Goal: Task Accomplishment & Management: Complete application form

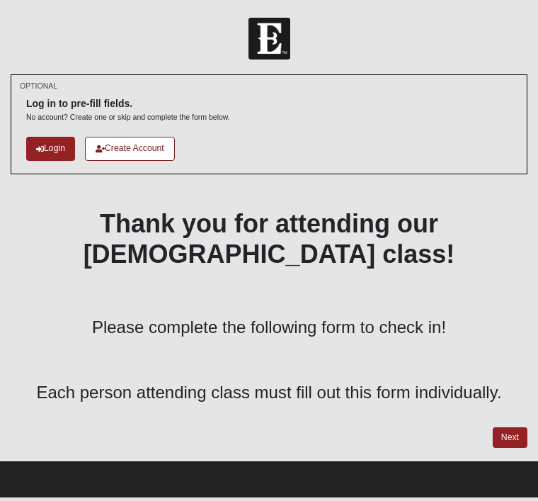
click at [473, 290] on p at bounding box center [269, 295] width 517 height 26
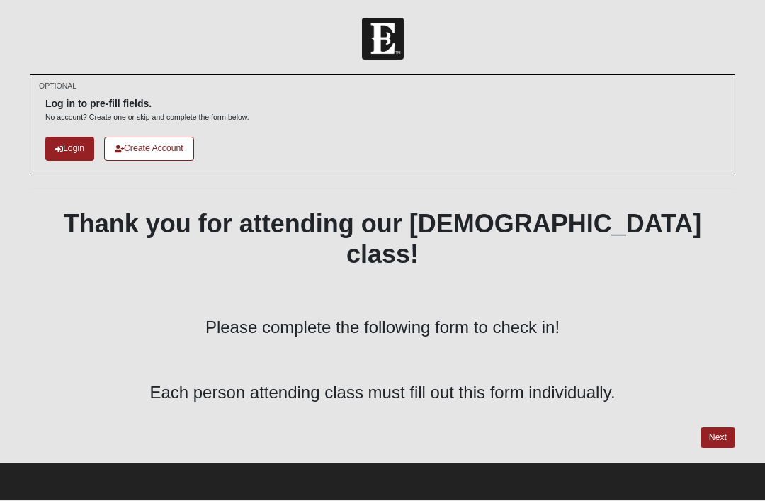
click at [538, 427] on link "Next" at bounding box center [718, 437] width 35 height 21
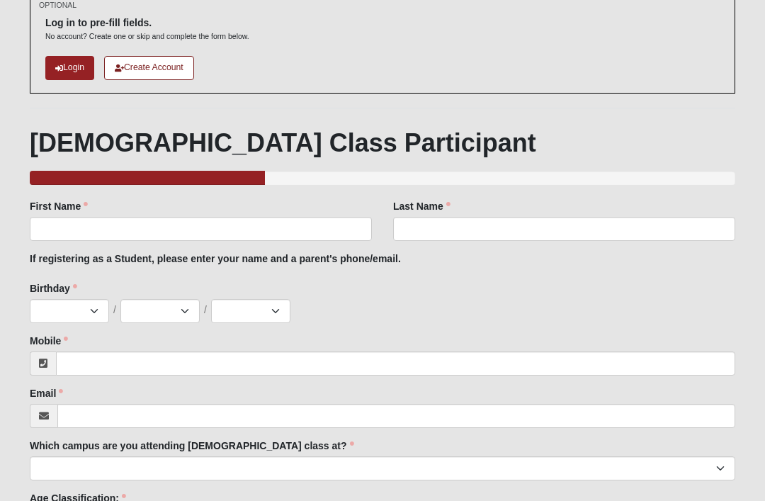
scroll to position [81, 0]
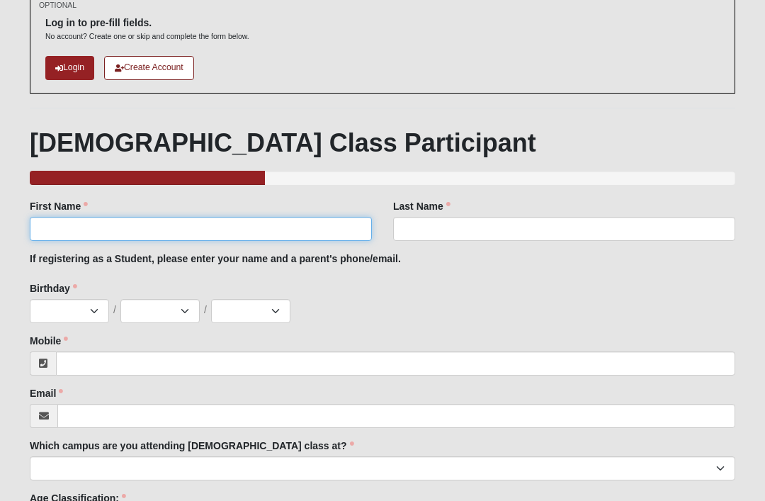
click at [166, 233] on input "First Name" at bounding box center [201, 229] width 342 height 24
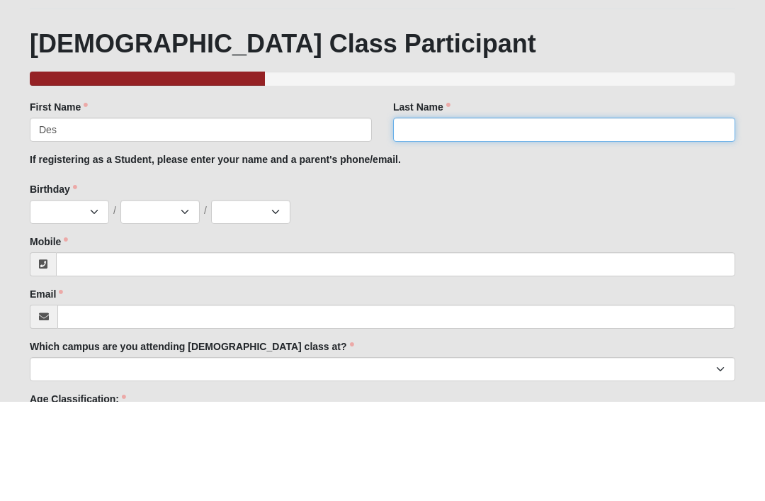
click at [458, 217] on input "Last Name" at bounding box center [564, 229] width 342 height 24
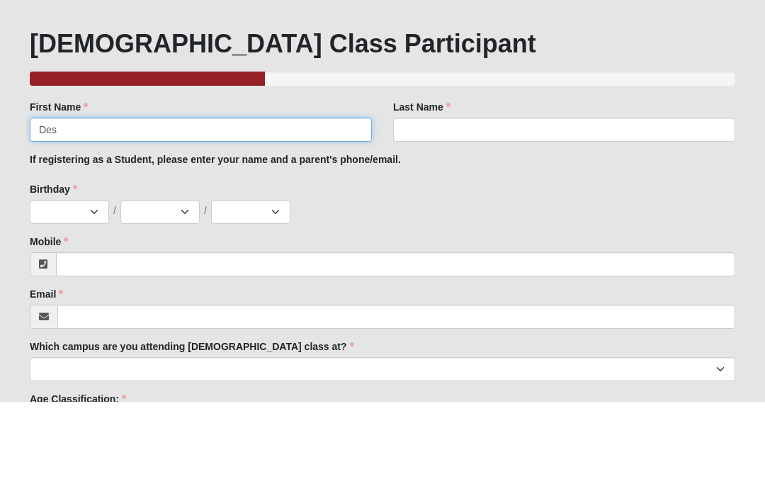
click at [218, 217] on input "Des" at bounding box center [201, 229] width 342 height 24
type input "Destiny"
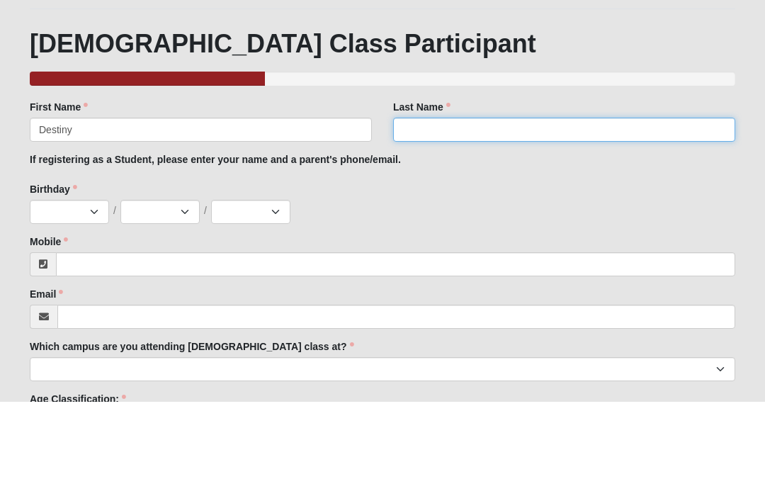
click at [453, 217] on input "Last Name" at bounding box center [564, 229] width 342 height 24
type input "[PERSON_NAME]"
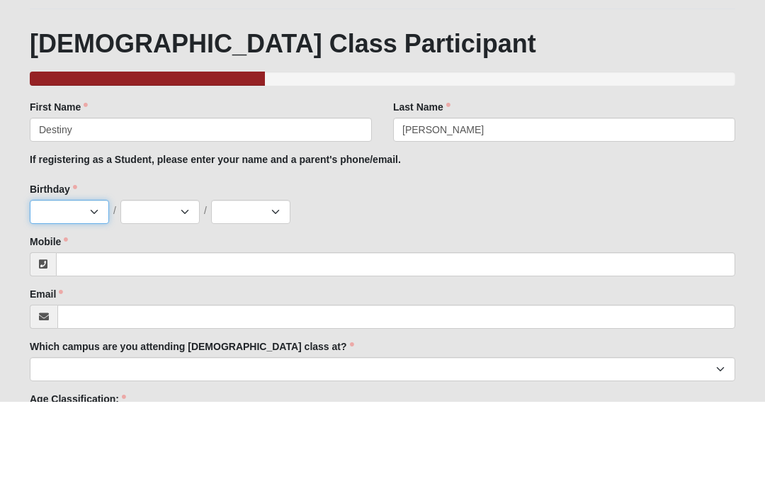
click at [91, 299] on select "Jan Feb Mar Apr May Jun [DATE] Aug Sep Oct Nov Dec" at bounding box center [69, 311] width 79 height 24
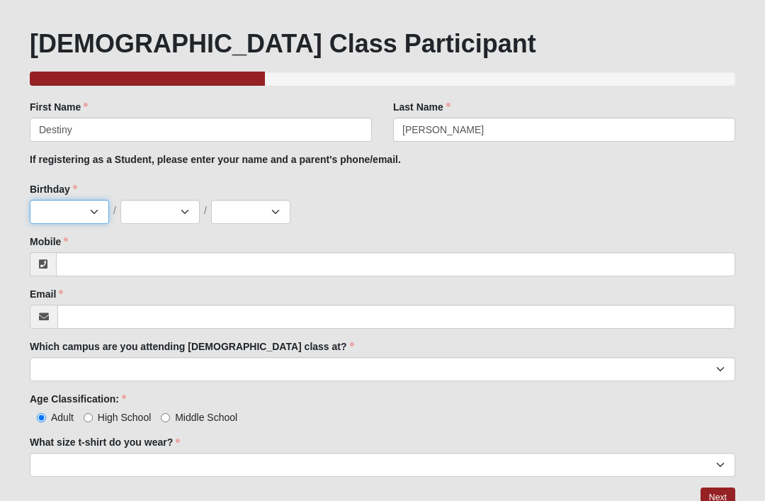
select select "12"
click at [167, 208] on select "1 2 3 4 5 6 7 8 9 10 11 12 13 14 15 16 17 18 19 20 21 22 23 24 25 26 27 28 29 3…" at bounding box center [159, 212] width 79 height 24
select select "30"
click at [261, 215] on select "2025 2024 2023 2022 2021 2020 2019 2018 2017 2016 2015 2014 2013 2012 2011 2010…" at bounding box center [250, 212] width 79 height 24
select select "2004"
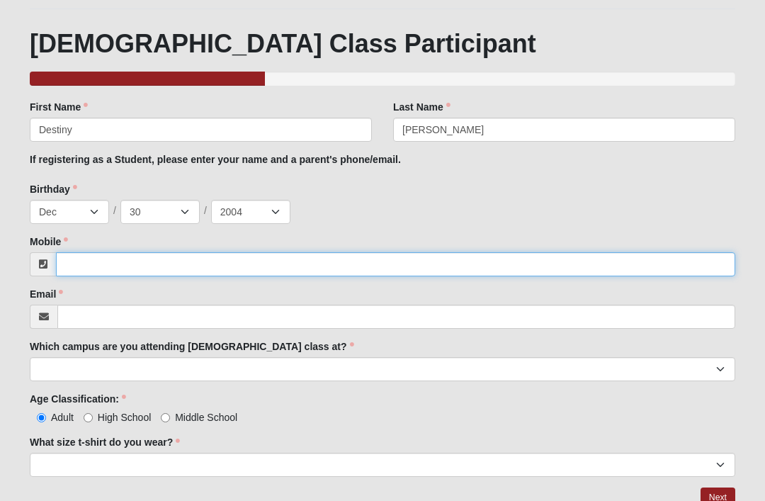
click at [210, 260] on input "Mobile" at bounding box center [395, 264] width 679 height 24
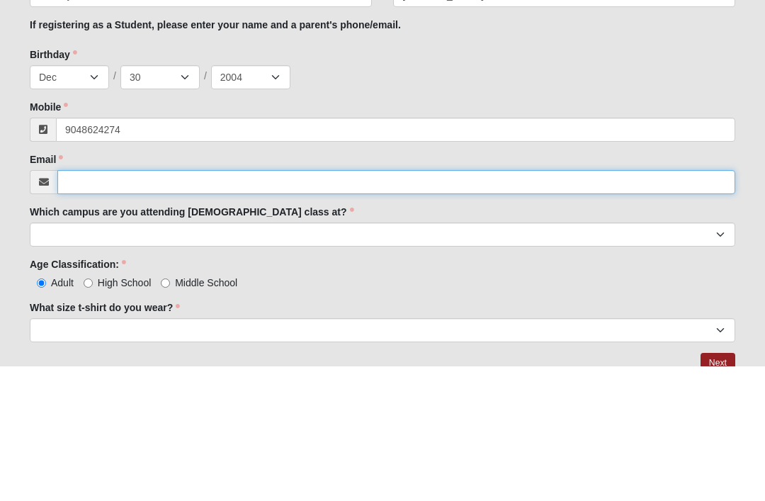
click at [271, 305] on input "Email" at bounding box center [396, 317] width 678 height 24
type input "(904) 862-4274"
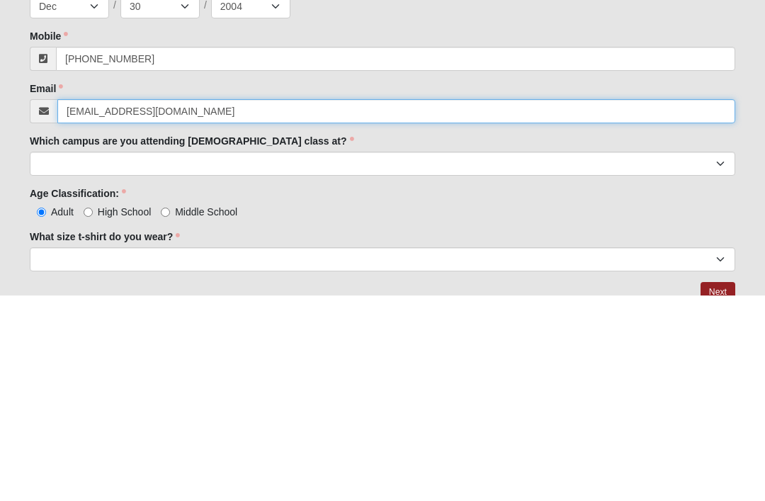
type input "destinyschmidt341@gmail.com"
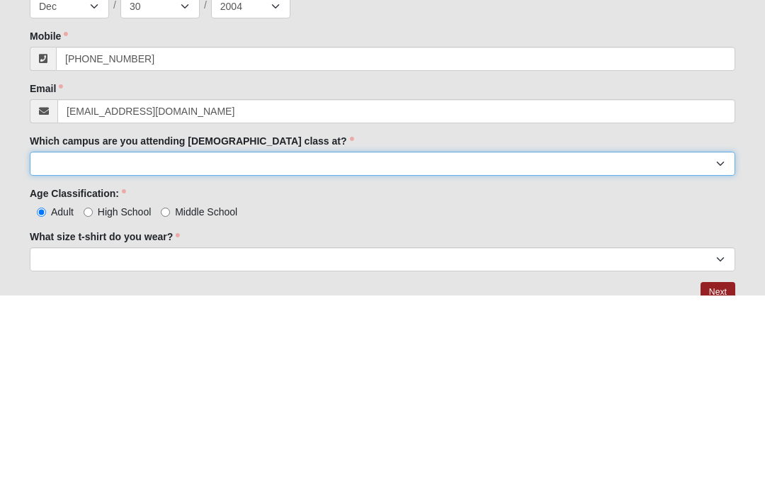
click at [312, 357] on select "Arlington Baymeadows Eleven22 Online [PERSON_NAME][GEOGRAPHIC_DATA] Jesup [GEOG…" at bounding box center [383, 369] width 706 height 24
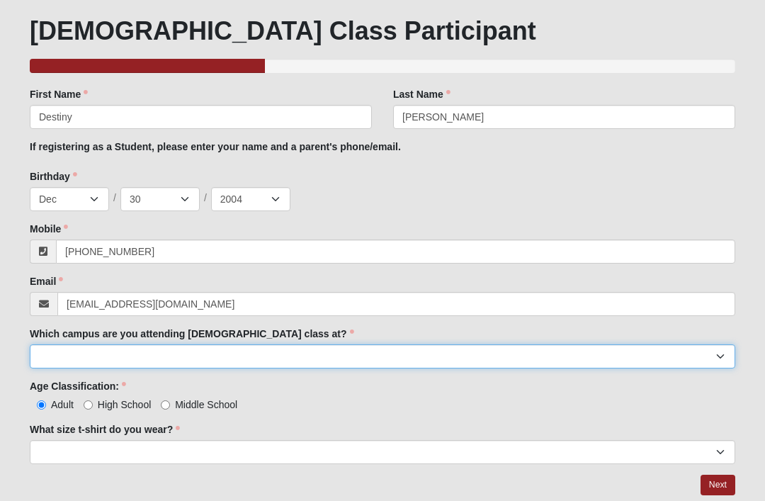
select select "15"
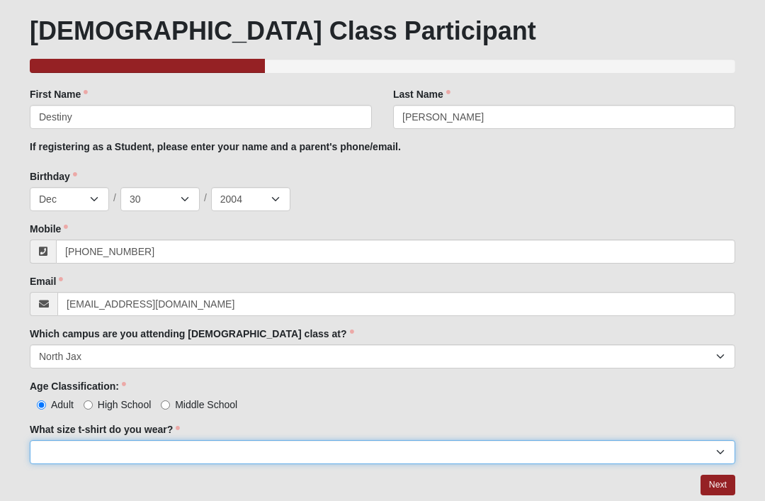
click at [287, 446] on select "Small Medium Large XL 2XL 3XL" at bounding box center [383, 452] width 706 height 24
select select "Medium"
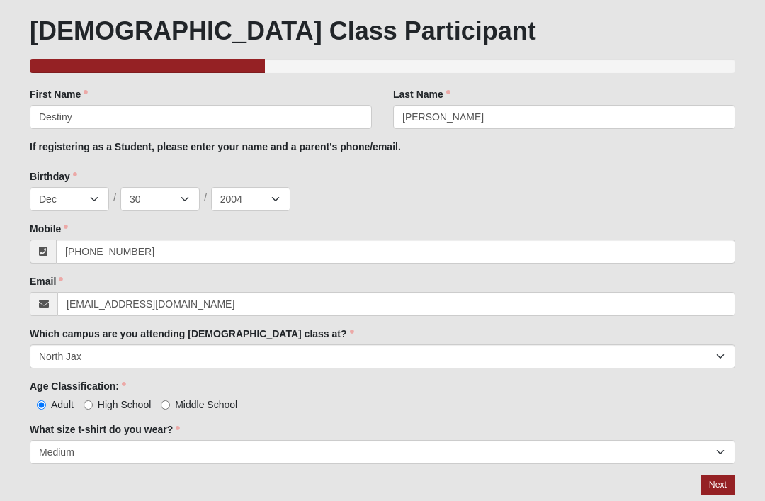
click at [538, 480] on link "Next" at bounding box center [718, 485] width 35 height 21
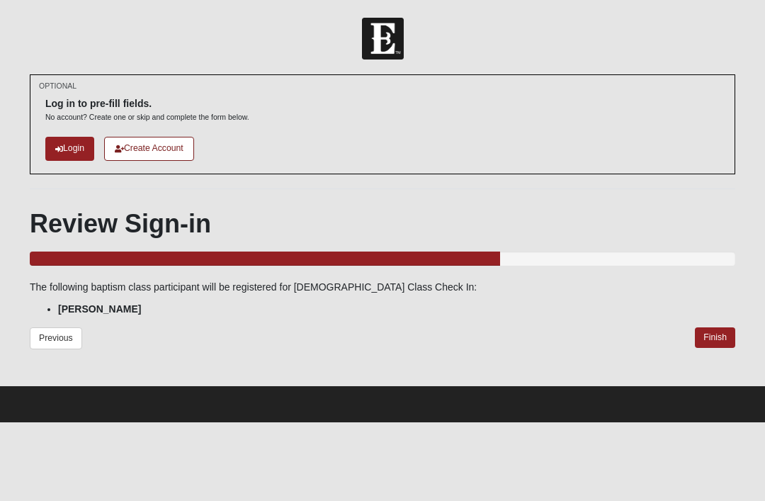
click at [538, 335] on link "Finish" at bounding box center [715, 337] width 40 height 21
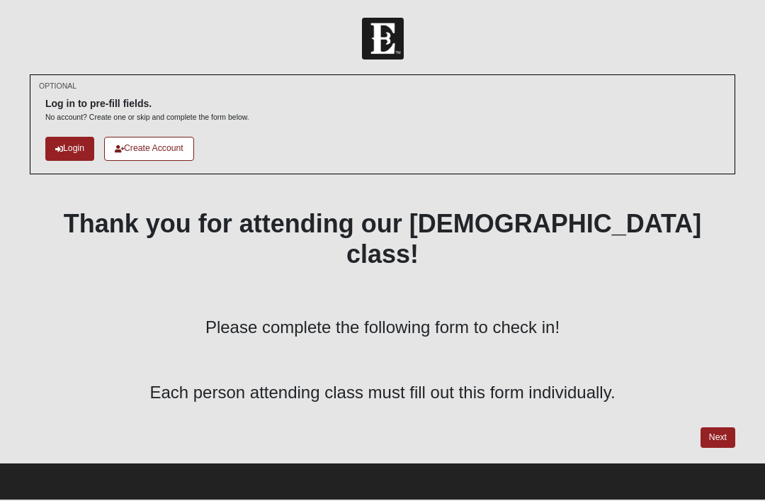
click at [716, 427] on link "Next" at bounding box center [718, 437] width 35 height 21
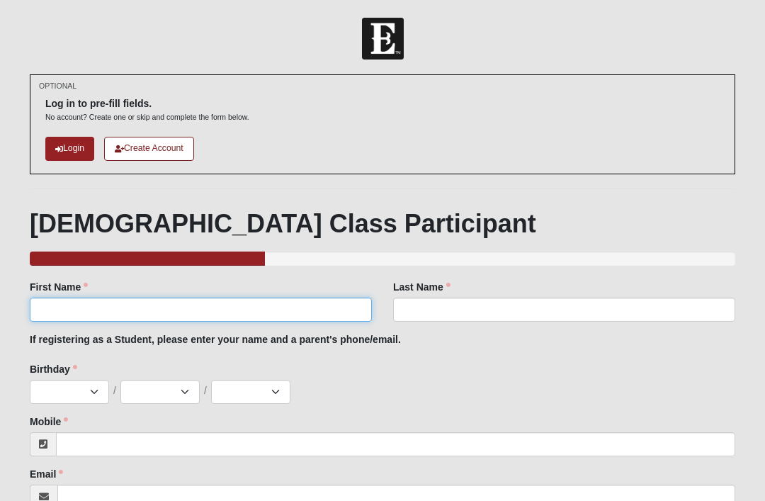
click at [74, 312] on input "First Name" at bounding box center [201, 310] width 342 height 24
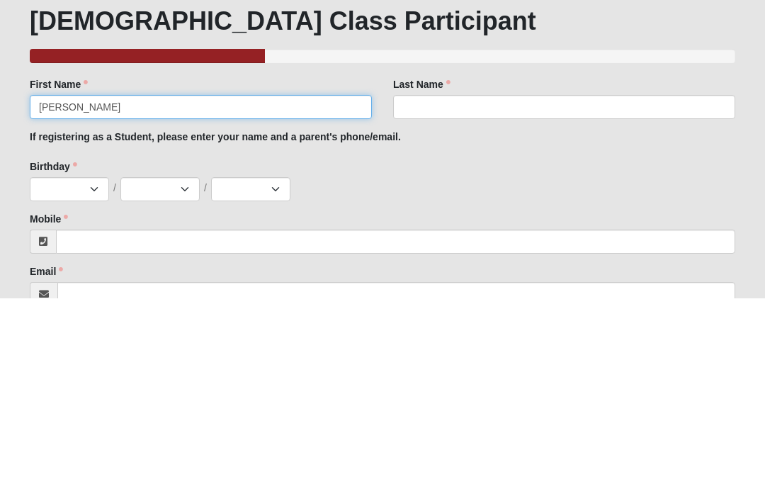
type input "[PERSON_NAME]"
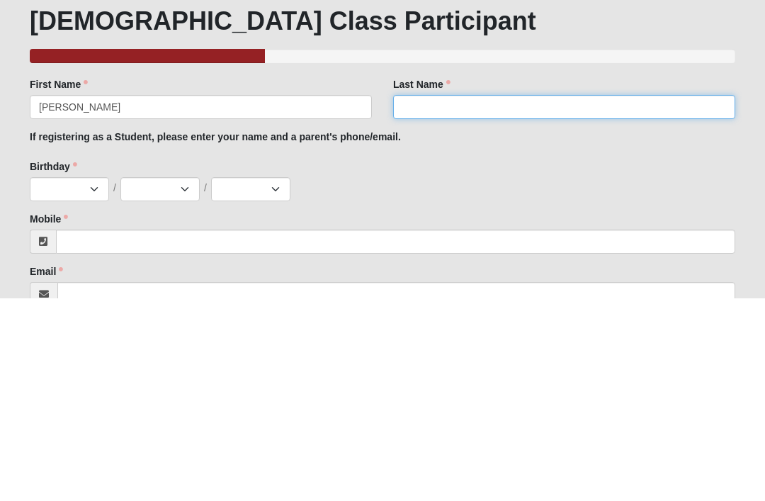
click at [514, 298] on input "Last Name" at bounding box center [564, 310] width 342 height 24
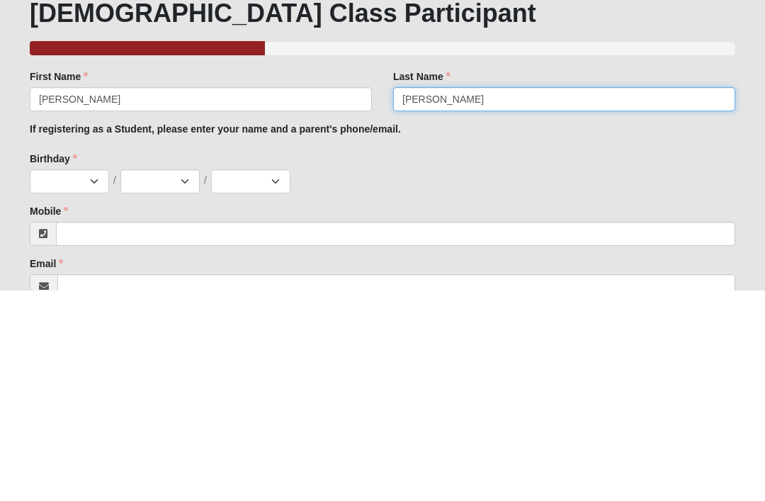
type input "[PERSON_NAME]"
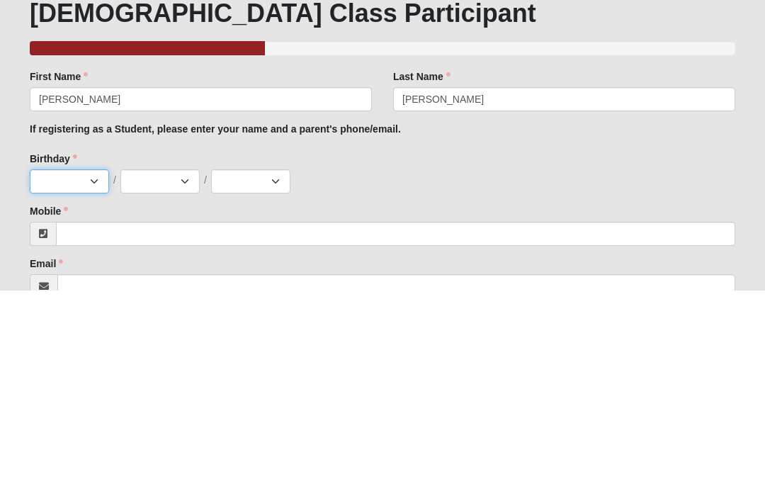
click at [91, 380] on select "Jan Feb Mar Apr May Jun [DATE] Aug Sep Oct Nov Dec" at bounding box center [69, 392] width 79 height 24
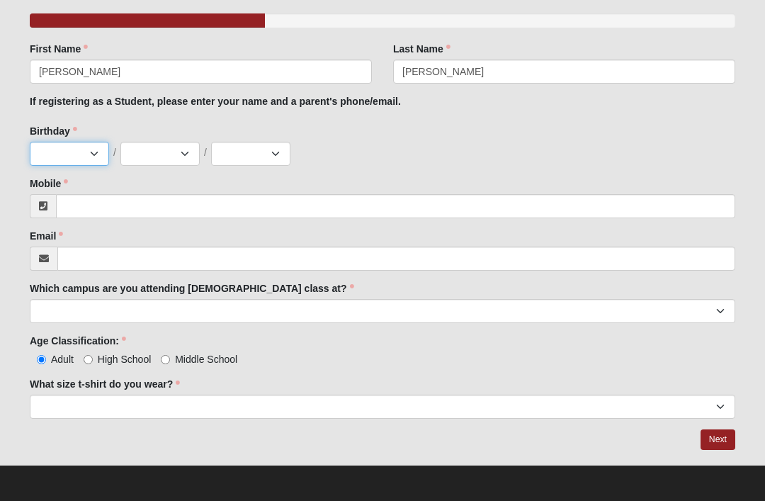
select select "7"
click at [176, 155] on select "1 2 3 4 5 6 7 8 9 10 11 12 13 14 15 16 17 18 19 20 21 22 23 24 25 26 27 28 29 3…" at bounding box center [159, 154] width 79 height 24
select select "26"
click at [267, 147] on select "2025 2024 2023 2022 2021 2020 2019 2018 2017 2016 2015 2014 2013 2012 2011 2010…" at bounding box center [250, 154] width 79 height 24
select select "2008"
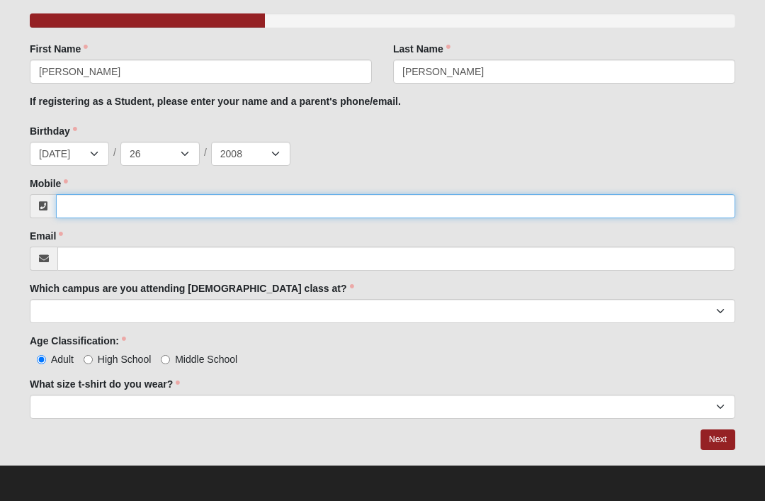
click at [248, 201] on input "Mobile" at bounding box center [395, 206] width 679 height 24
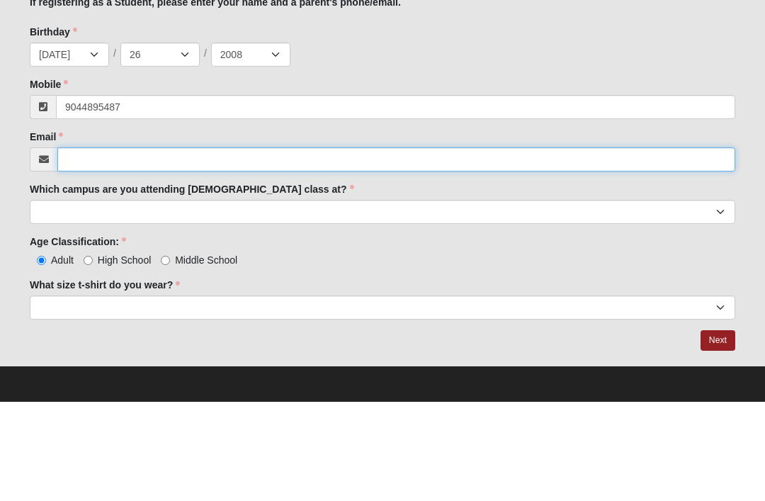
click at [259, 247] on input "Email" at bounding box center [396, 259] width 678 height 24
type input "[PHONE_NUMBER]"
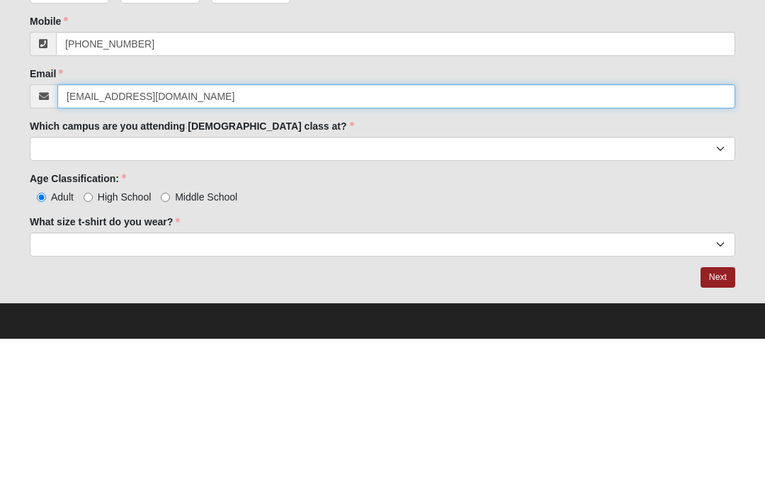
type input "[EMAIL_ADDRESS][DOMAIN_NAME]"
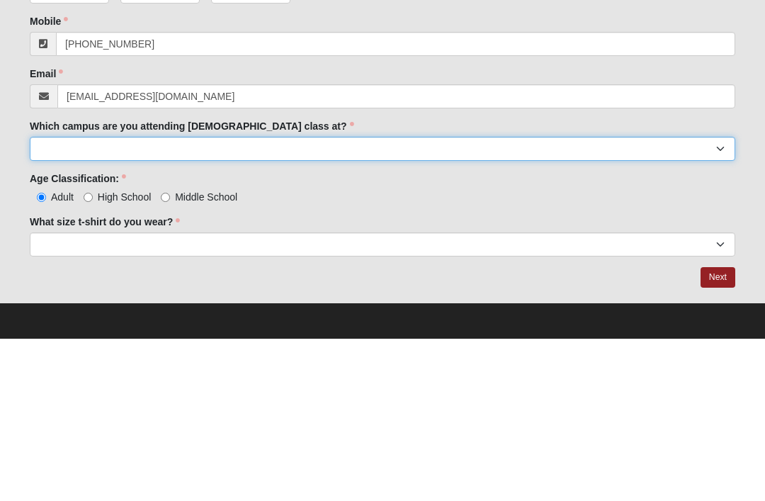
click at [198, 299] on select "Arlington Baymeadows Eleven22 Online [PERSON_NAME][GEOGRAPHIC_DATA] Jesup [GEOG…" at bounding box center [383, 311] width 706 height 24
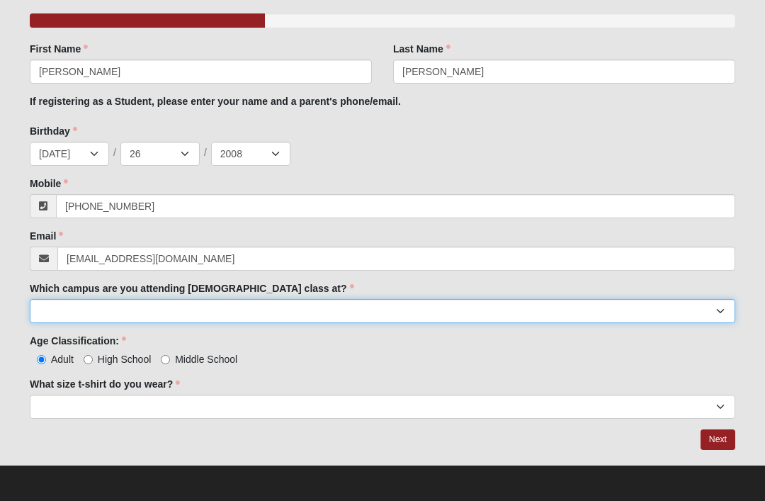
select select "15"
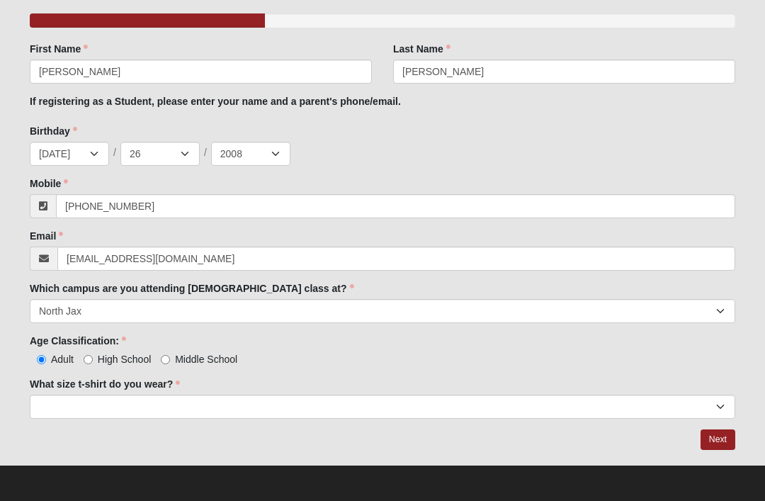
click at [99, 352] on label "High School" at bounding box center [118, 359] width 68 height 14
click at [93, 355] on input "High School" at bounding box center [88, 359] width 9 height 9
radio input "true"
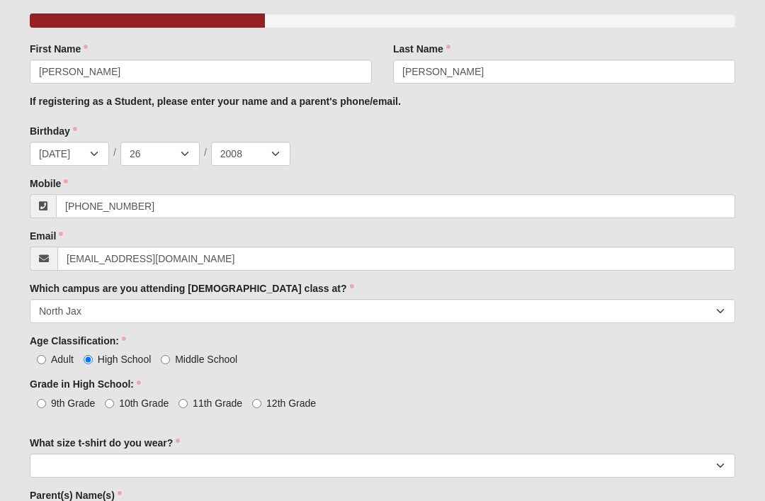
click at [364, 406] on div "9th Grade 10th Grade 11th Grade 12th Grade" at bounding box center [383, 402] width 706 height 15
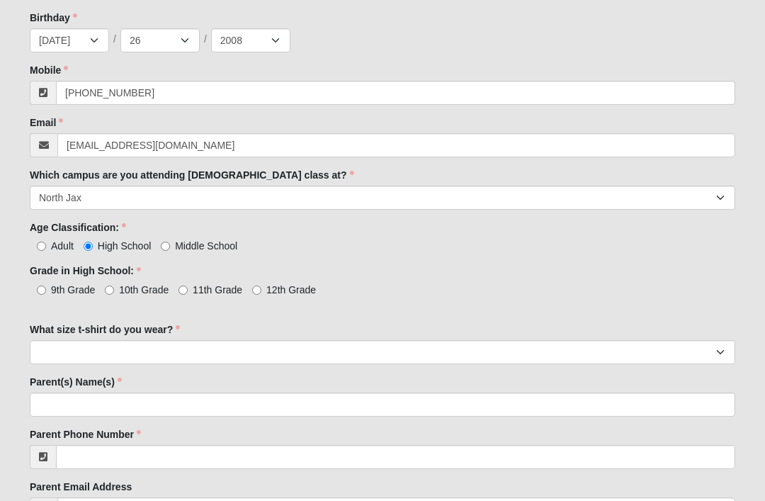
scroll to position [351, 0]
click at [113, 286] on input "10th Grade" at bounding box center [109, 290] width 9 height 9
radio input "true"
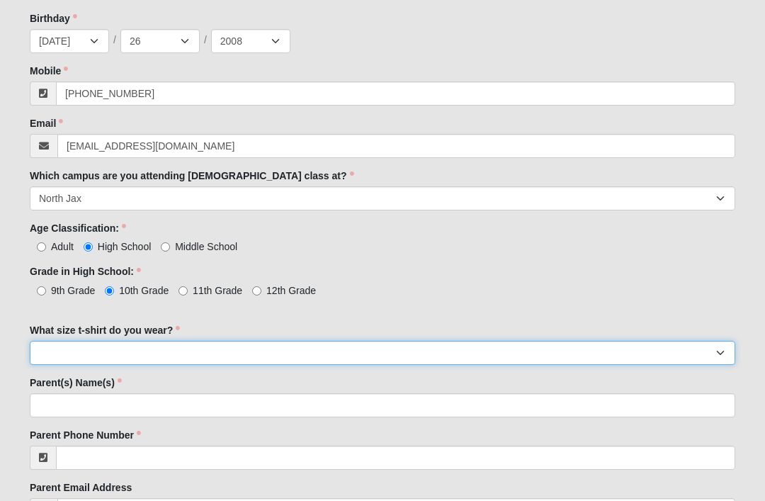
click at [282, 344] on select "Small Medium Large XL 2XL 3XL" at bounding box center [383, 353] width 706 height 24
select select "Small"
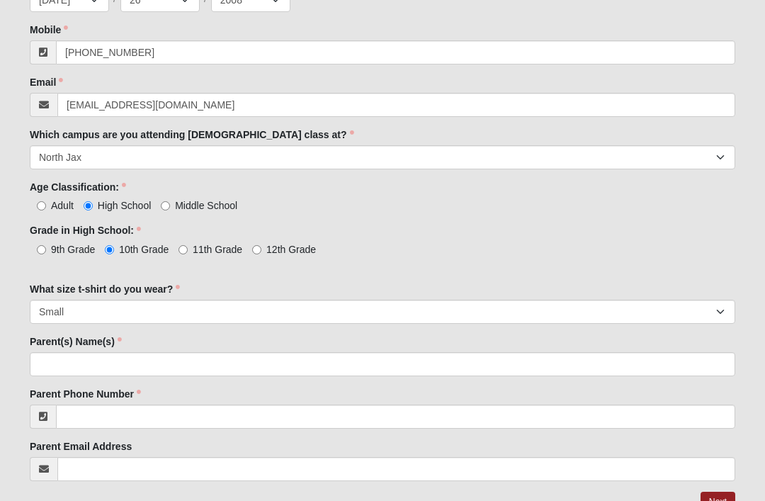
scroll to position [408, 0]
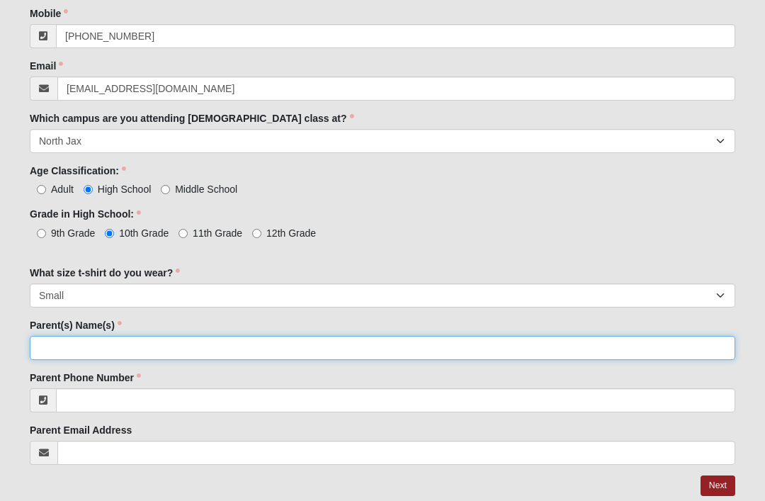
click at [264, 346] on input "Parent(s) Name(s)" at bounding box center [383, 348] width 706 height 24
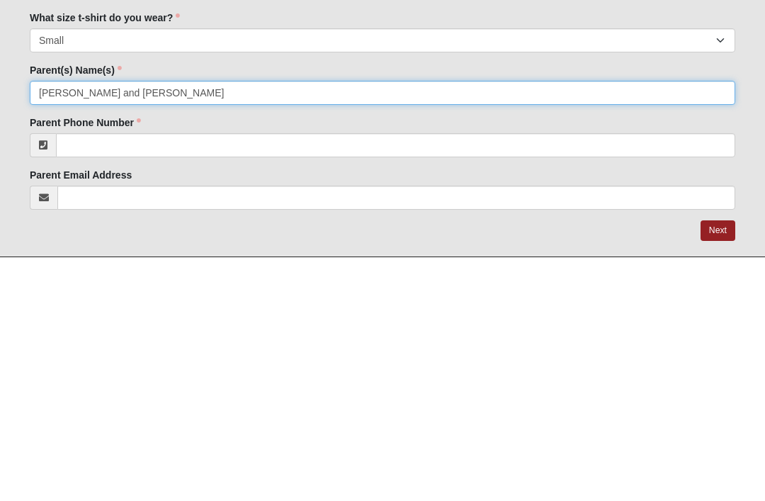
scroll to position [422, 0]
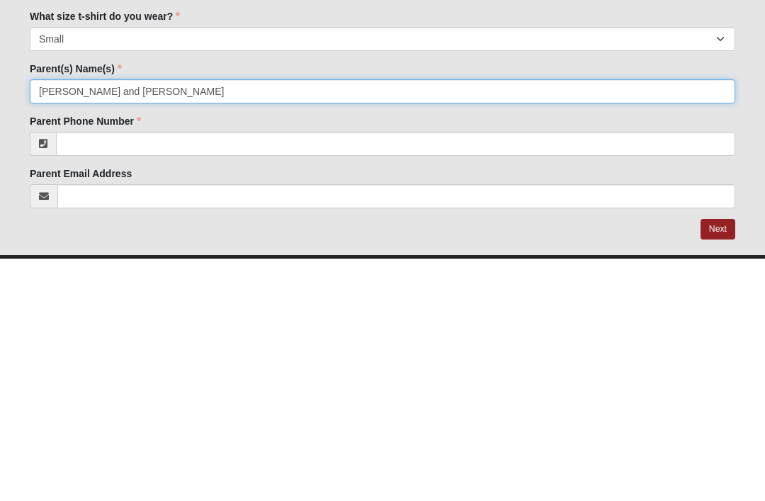
type input "[PERSON_NAME] and [PERSON_NAME]"
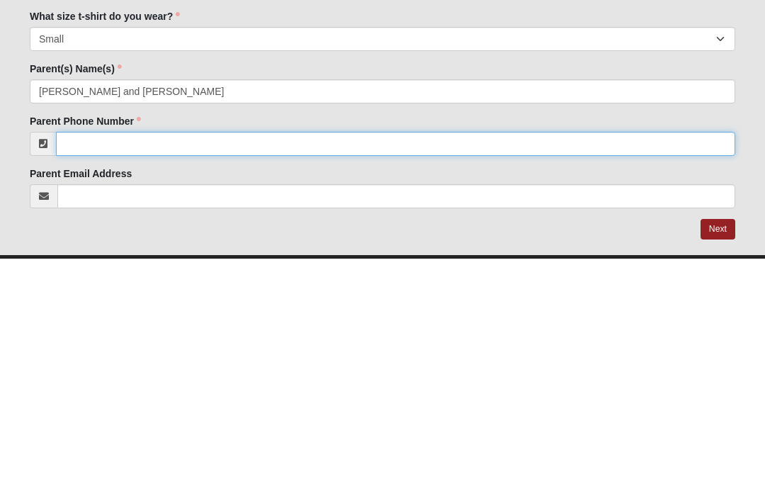
click at [247, 374] on input "Parent Phone Number" at bounding box center [395, 386] width 679 height 24
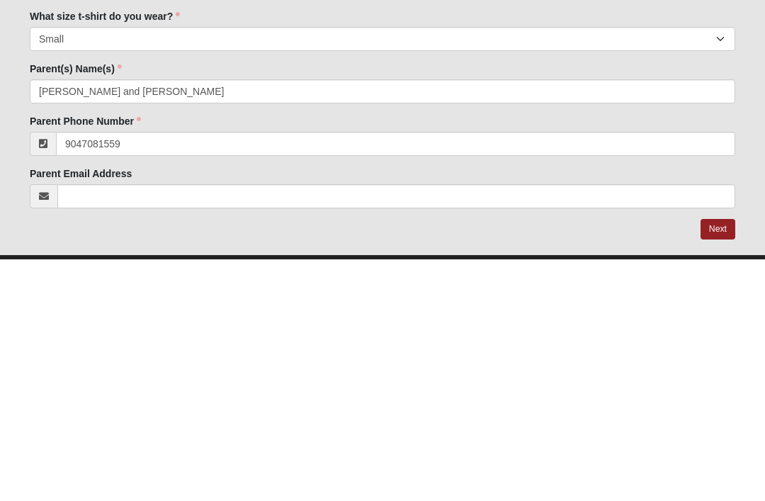
click at [719, 461] on link "Next" at bounding box center [718, 471] width 35 height 21
type input "[PHONE_NUMBER]"
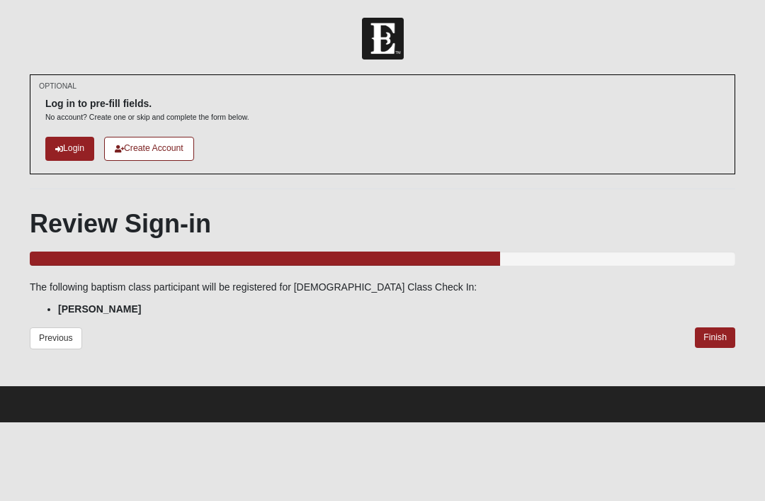
click at [715, 334] on link "Finish" at bounding box center [715, 337] width 40 height 21
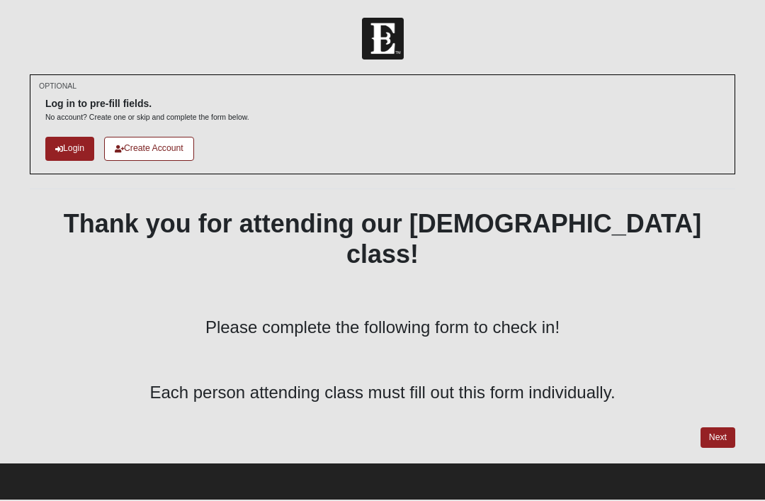
click at [721, 427] on link "Next" at bounding box center [718, 437] width 35 height 21
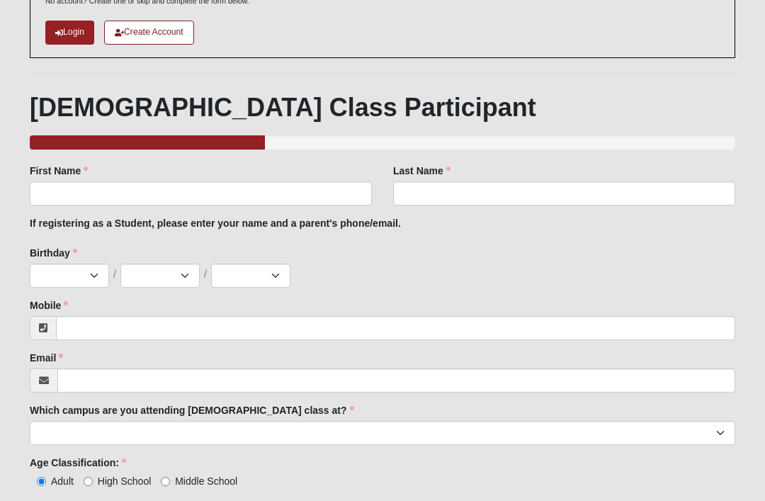
scroll to position [130, 0]
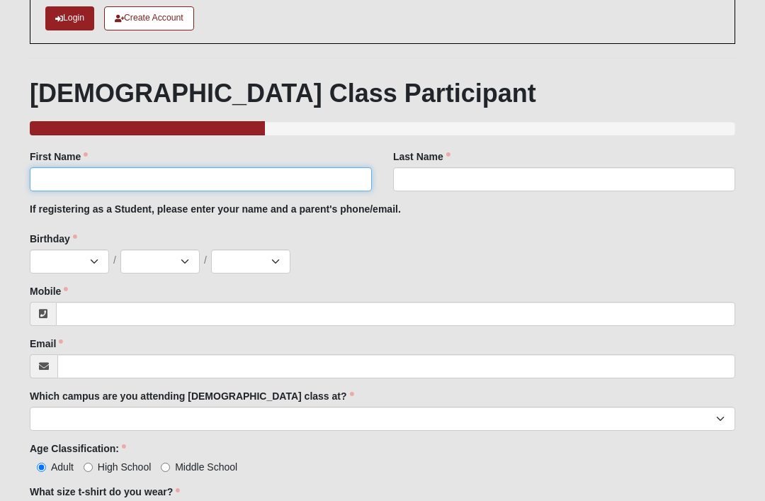
click at [265, 179] on input "First Name" at bounding box center [201, 179] width 342 height 24
type input "Evelyn"
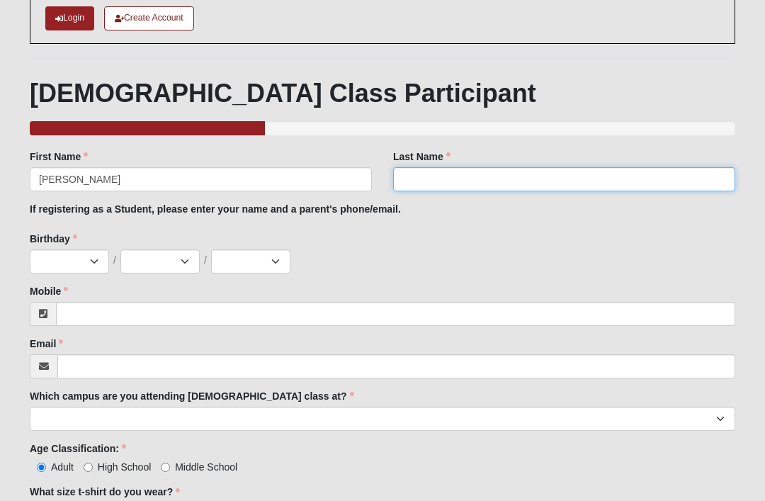
click at [466, 186] on input "Last Name" at bounding box center [564, 179] width 342 height 24
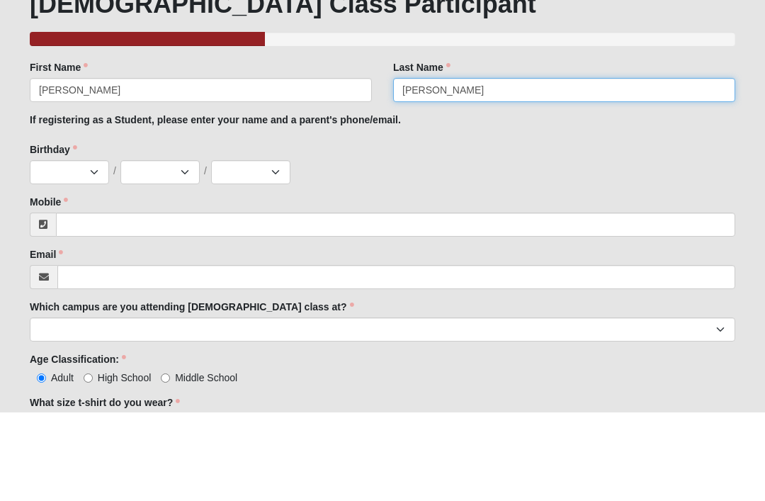
type input "Hasty"
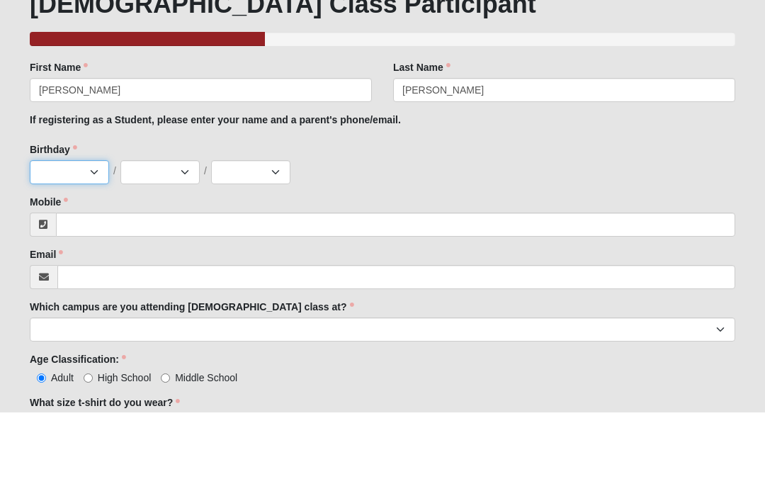
click at [81, 249] on select "Jan Feb Mar Apr May Jun [DATE] Aug Sep Oct Nov Dec" at bounding box center [69, 261] width 79 height 24
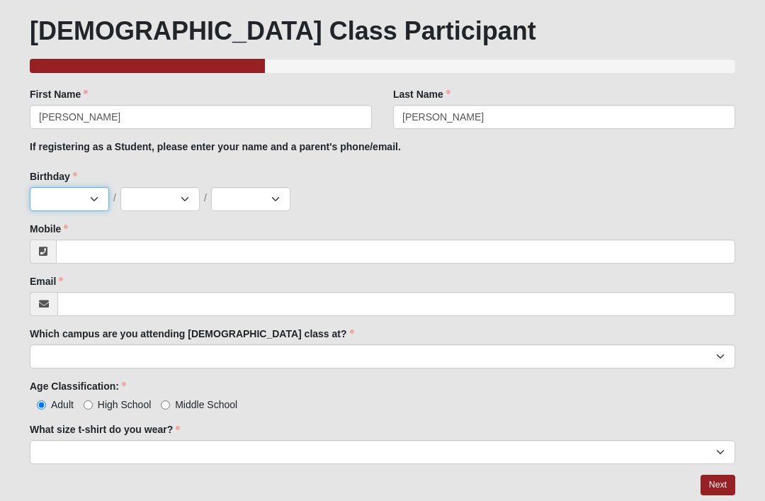
select select "4"
click at [170, 194] on select "1 2 3 4 5 6 7 8 9 10 11 12 13 14 15 16 17 18 19 20 21 22 23 24 25 26 27 28 29 3…" at bounding box center [159, 199] width 79 height 24
select select "30"
click at [257, 200] on select "2025 2024 2023 2022 2021 2020 2019 2018 2017 2016 2015 2014 2013 2012 2011 2010…" at bounding box center [250, 199] width 79 height 24
select select "1979"
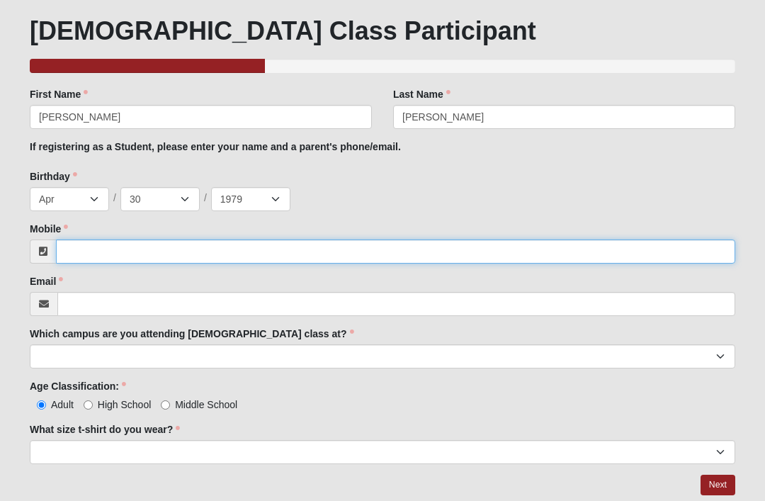
click at [219, 256] on input "Mobile" at bounding box center [395, 251] width 679 height 24
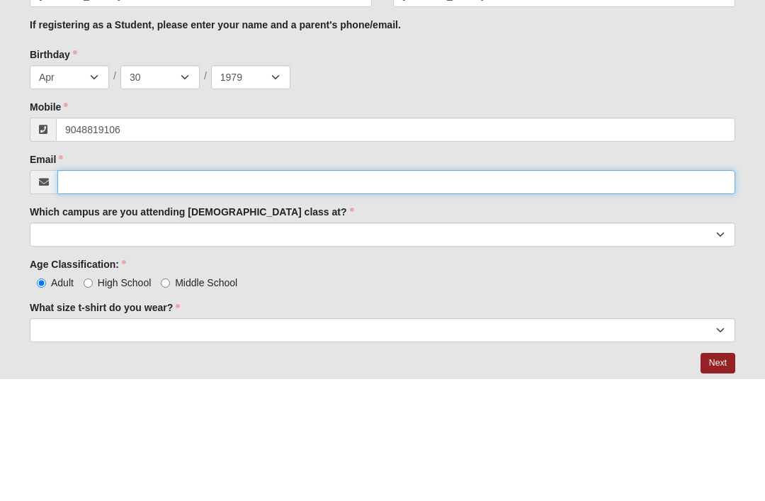
click at [214, 292] on input "Email" at bounding box center [396, 304] width 678 height 24
type input "(904) 881-9106"
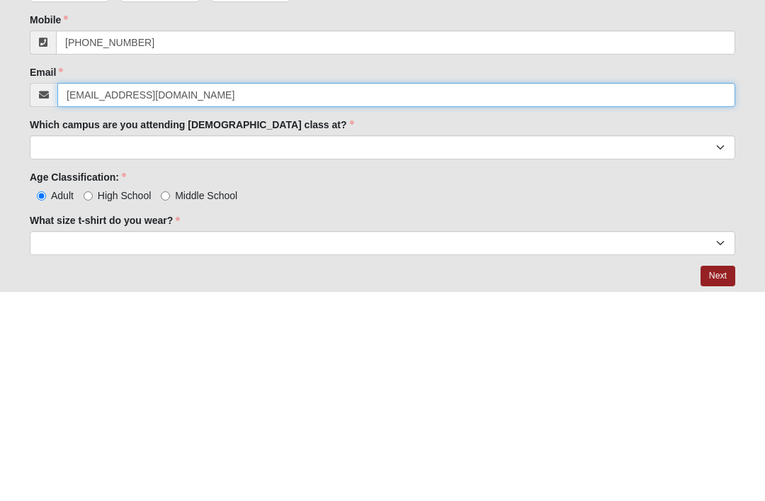
type input "embrady79@gmail.com"
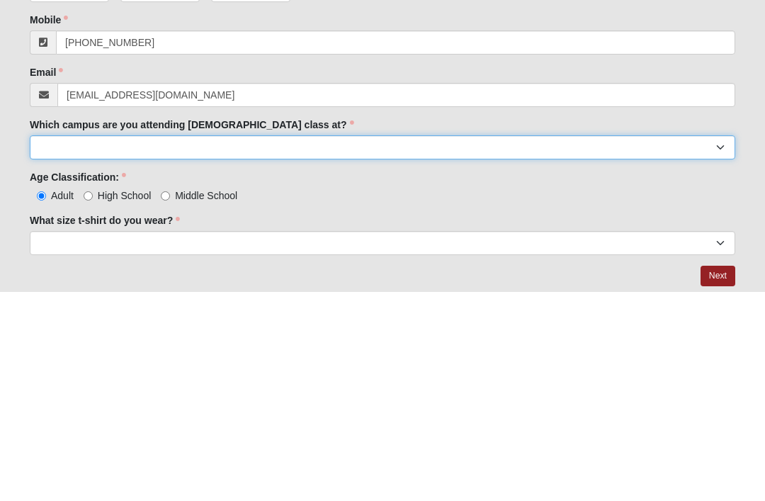
click at [376, 344] on select "Arlington Baymeadows Eleven22 Online [PERSON_NAME][GEOGRAPHIC_DATA] Jesup [GEOG…" at bounding box center [383, 356] width 706 height 24
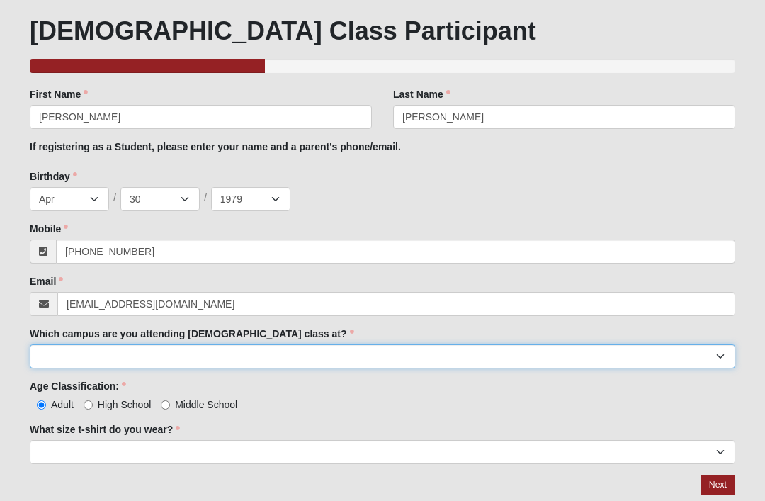
select select "2"
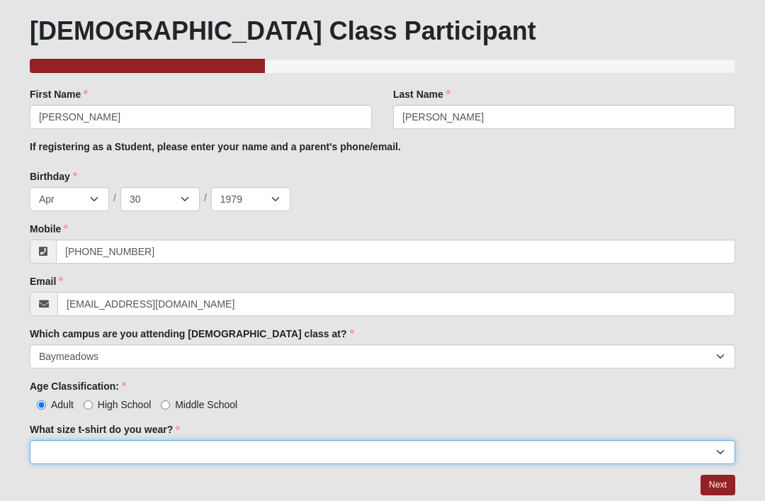
click at [269, 449] on select "Small Medium Large XL 2XL 3XL" at bounding box center [383, 452] width 706 height 24
select select "Medium"
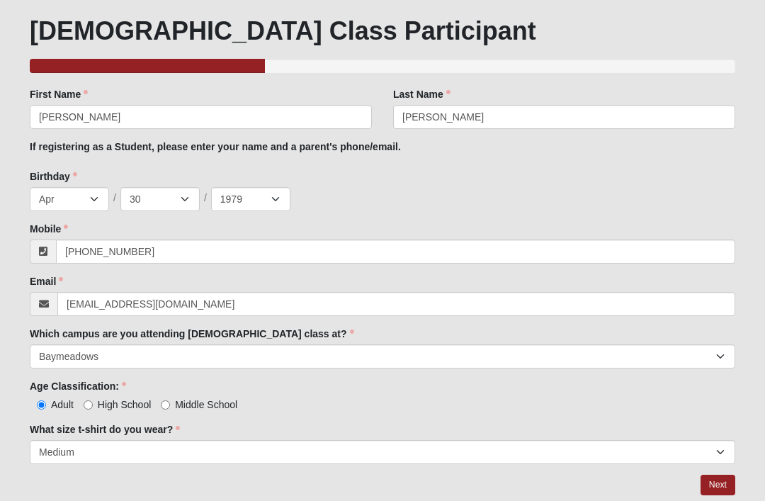
click at [709, 487] on link "Next" at bounding box center [718, 485] width 35 height 21
